Goal: Task Accomplishment & Management: Use online tool/utility

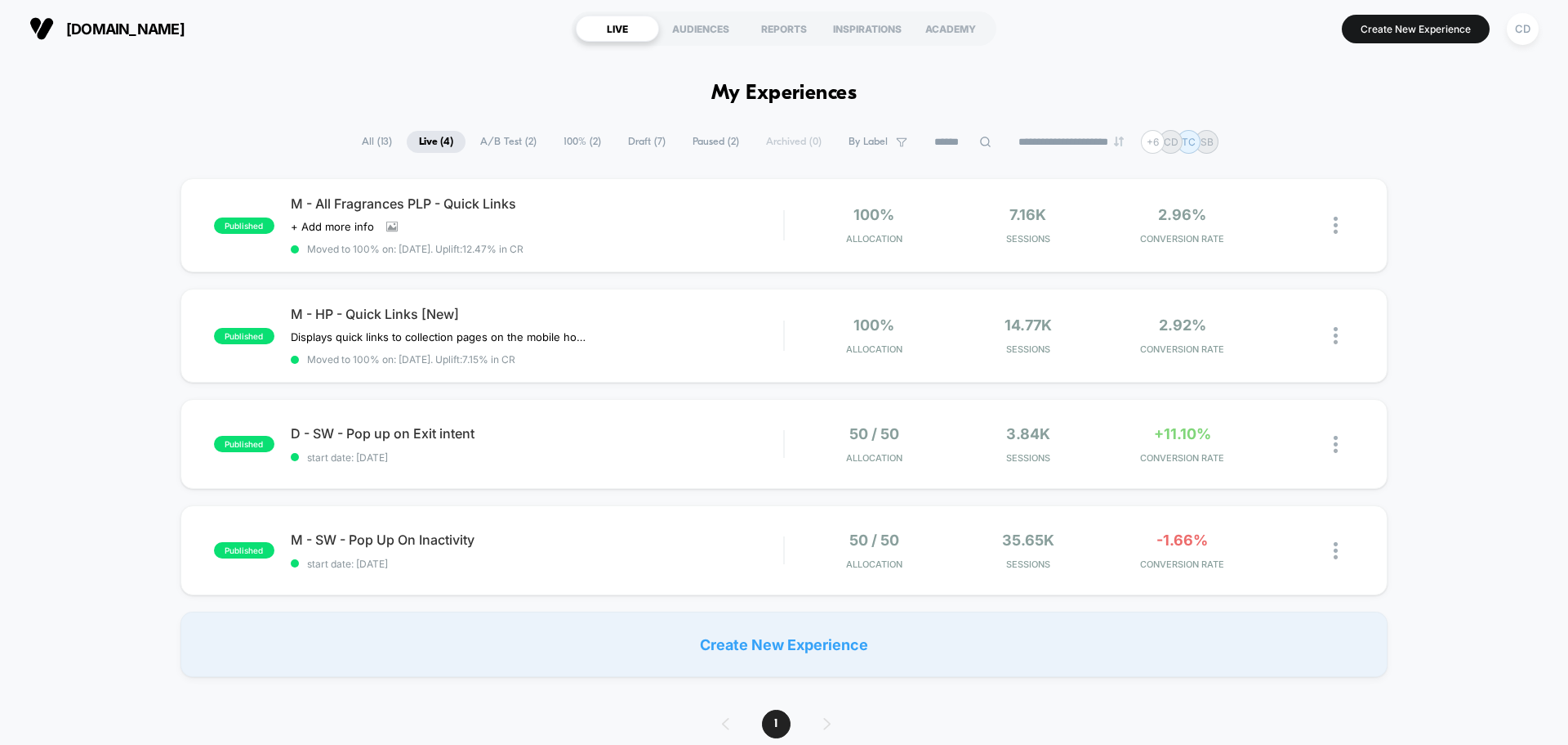
click at [631, 132] on span "Draft ( 7 )" at bounding box center [646, 142] width 62 height 22
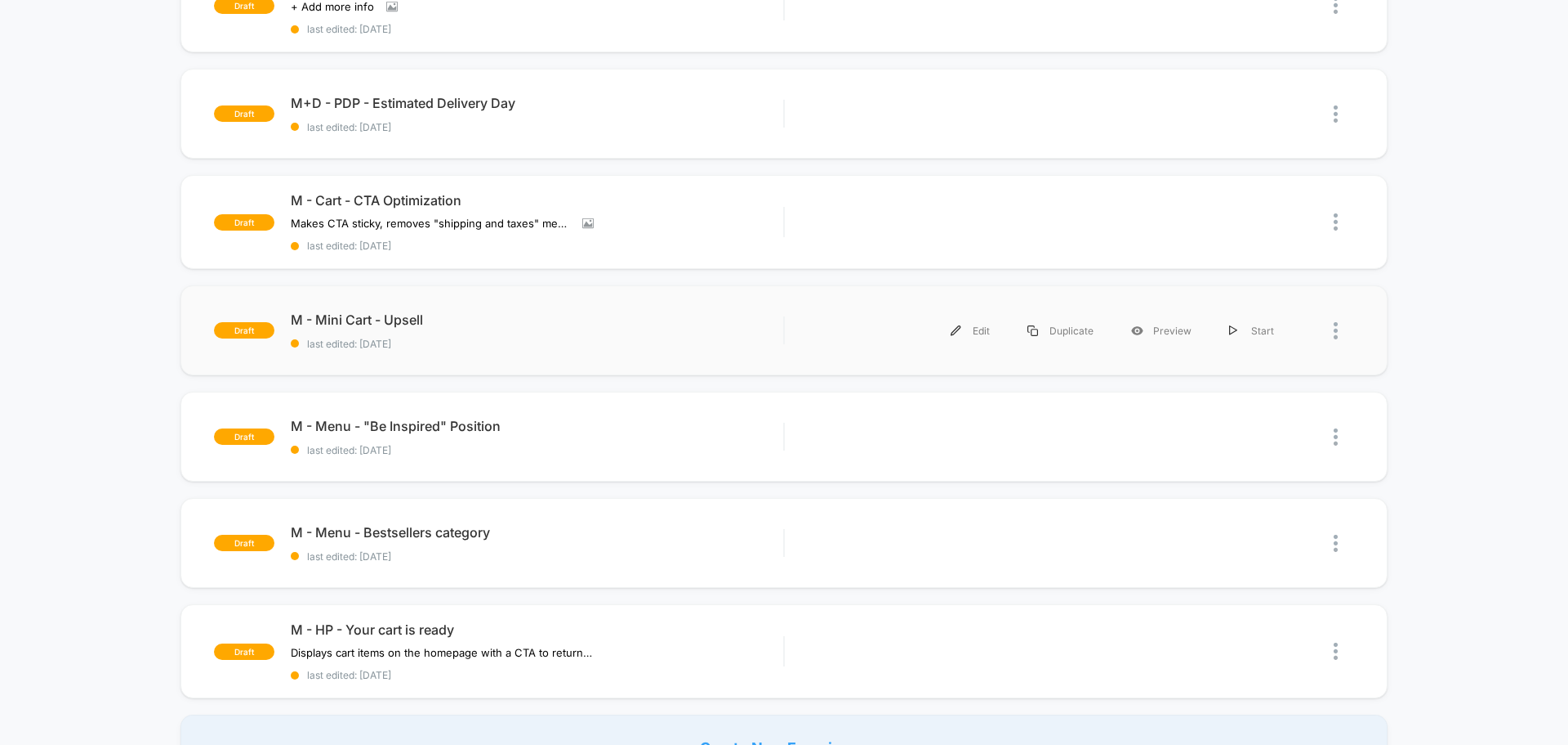
scroll to position [245, 0]
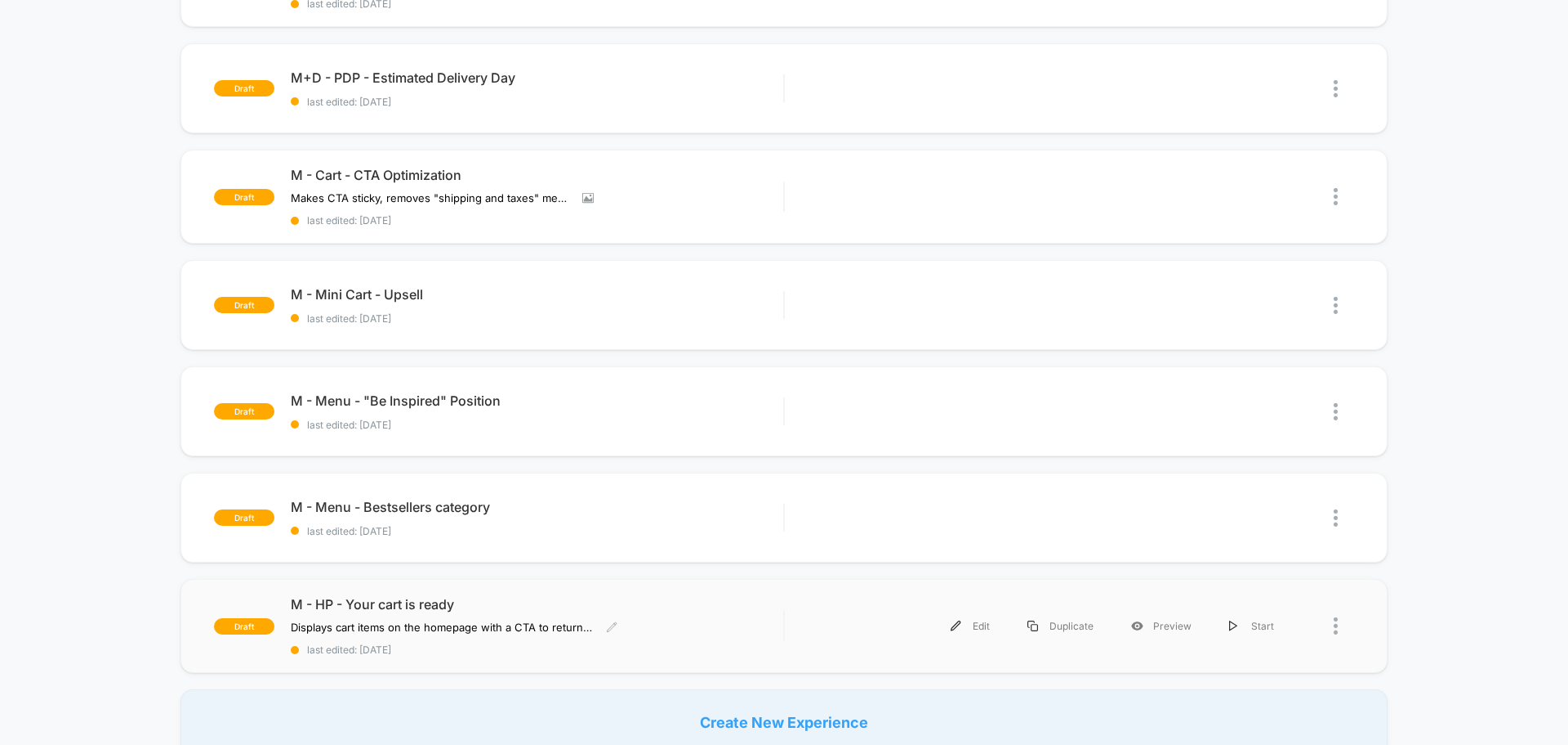
click at [430, 609] on span "M - HP - Your cart is ready" at bounding box center [537, 604] width 492 height 17
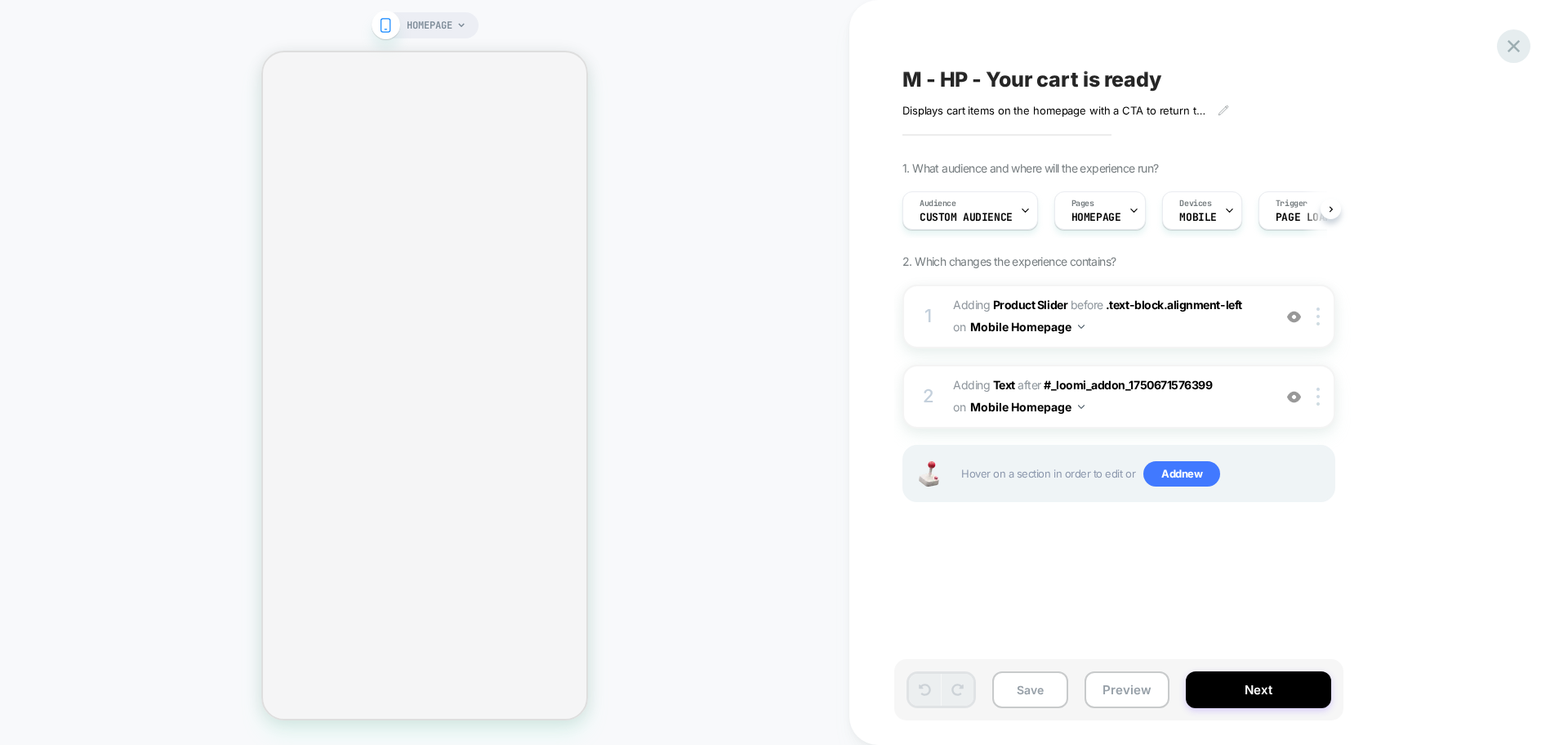
scroll to position [0, 1]
click at [1520, 44] on icon at bounding box center [1514, 46] width 22 height 22
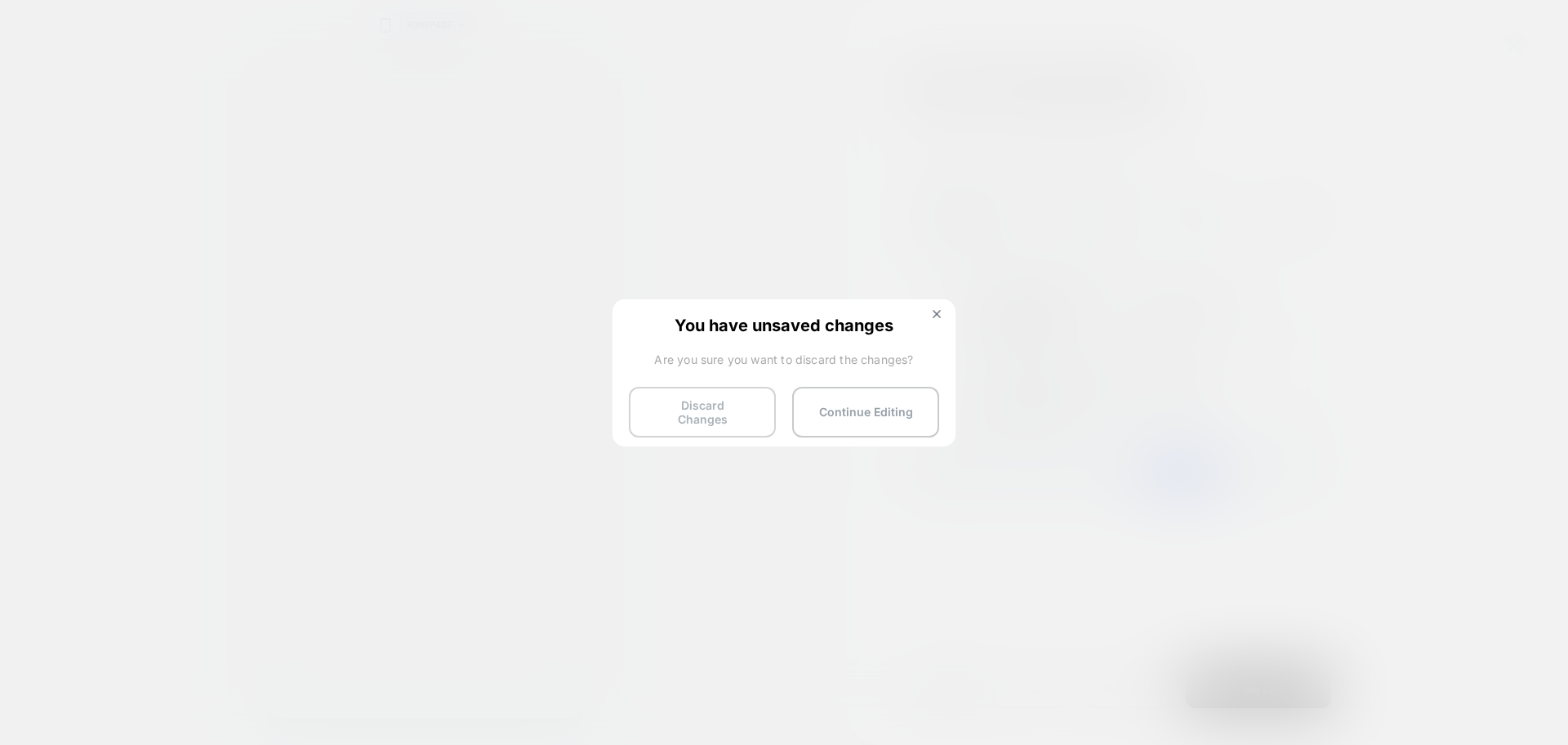
click at [724, 410] on button "Discard Changes" at bounding box center [702, 411] width 147 height 50
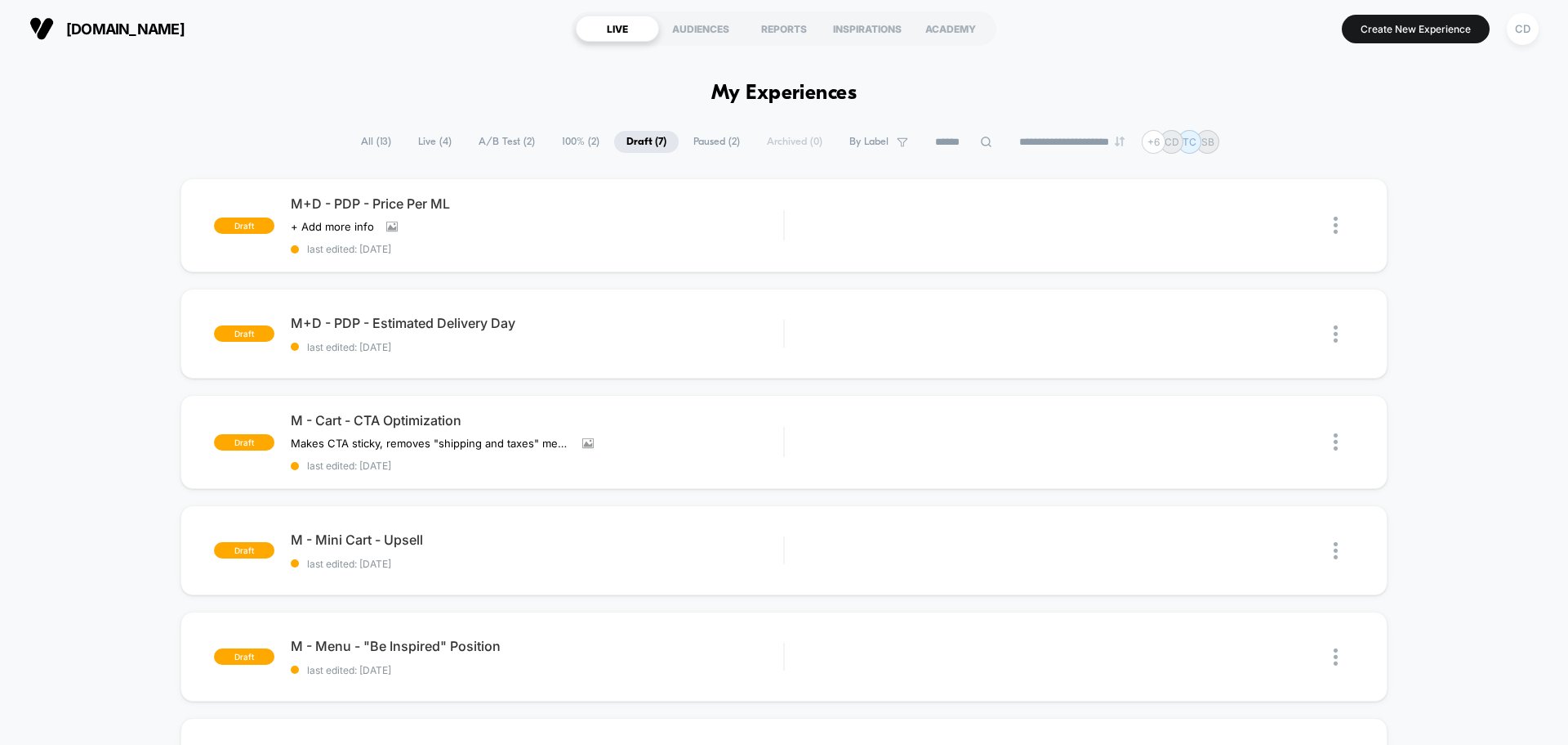
click at [428, 135] on span "Live ( 4 )" at bounding box center [434, 142] width 58 height 22
